Goal: Manage account settings

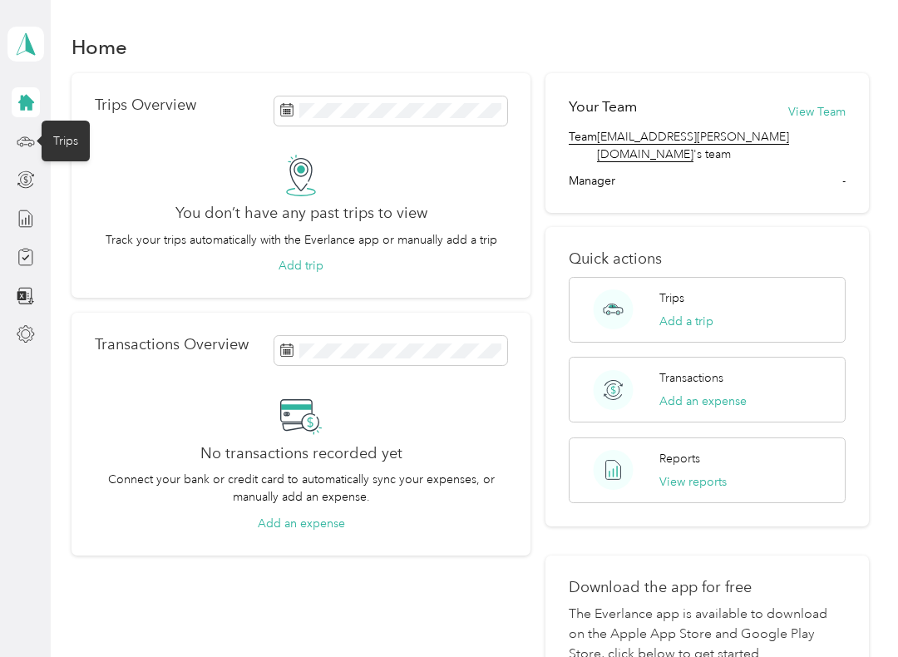
click at [22, 145] on circle at bounding box center [21, 144] width 3 height 3
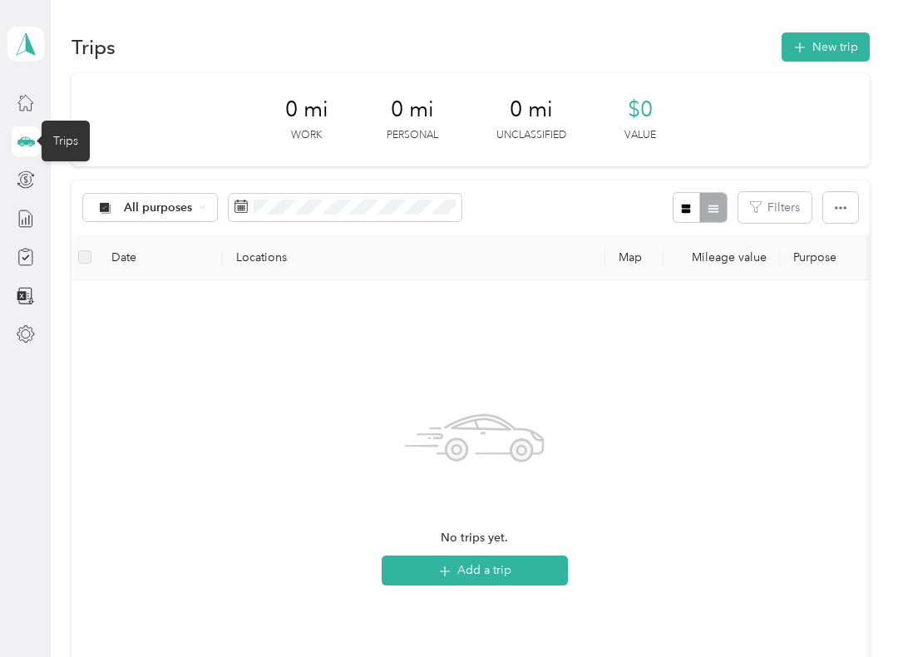
click at [852, 260] on th "Purpose" at bounding box center [896, 257] width 233 height 46
click at [20, 333] on icon at bounding box center [26, 334] width 18 height 18
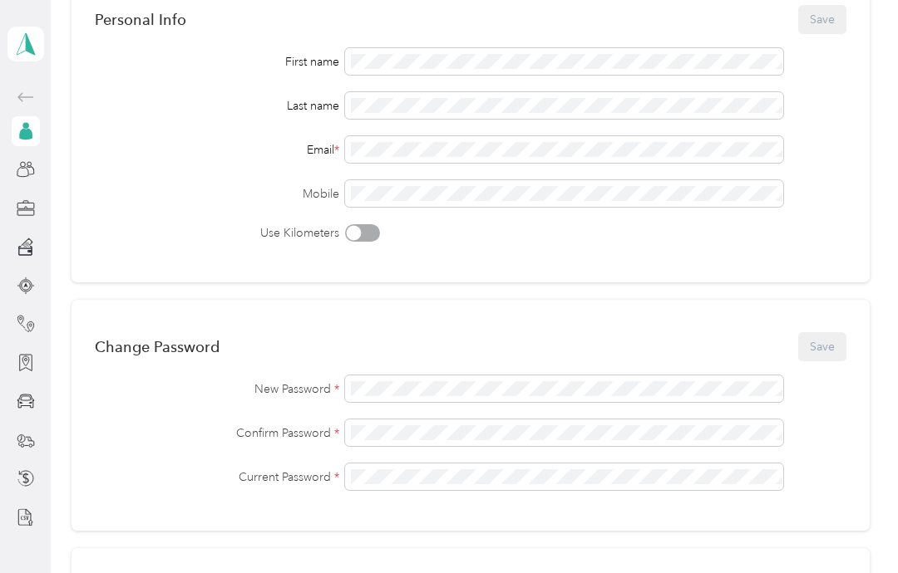
scroll to position [157, 0]
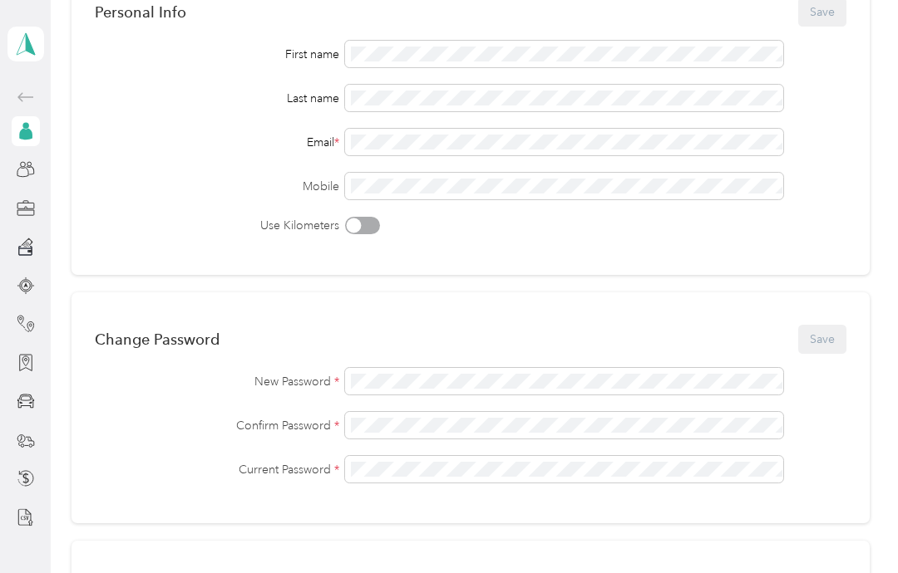
click at [529, 399] on div "New Password * Confirm Password * Current Password *" at bounding box center [470, 425] width 751 height 115
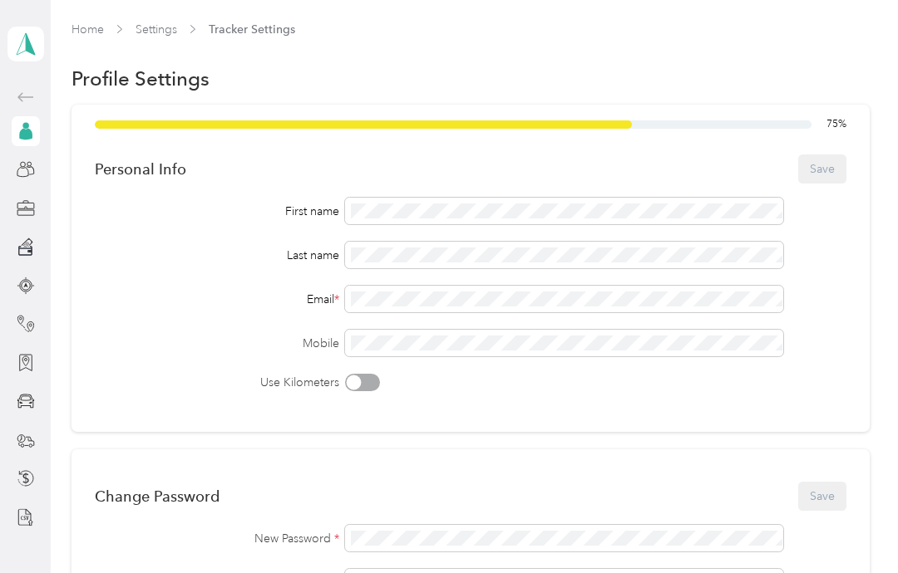
scroll to position [0, 0]
